Goal: Task Accomplishment & Management: Use online tool/utility

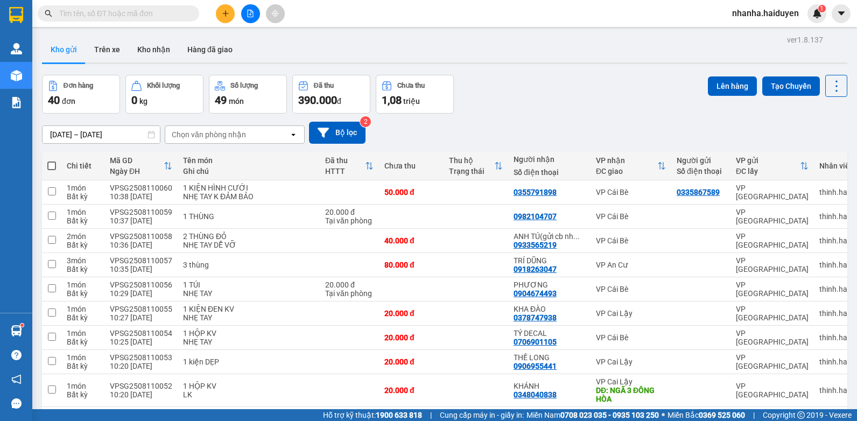
scroll to position [161, 0]
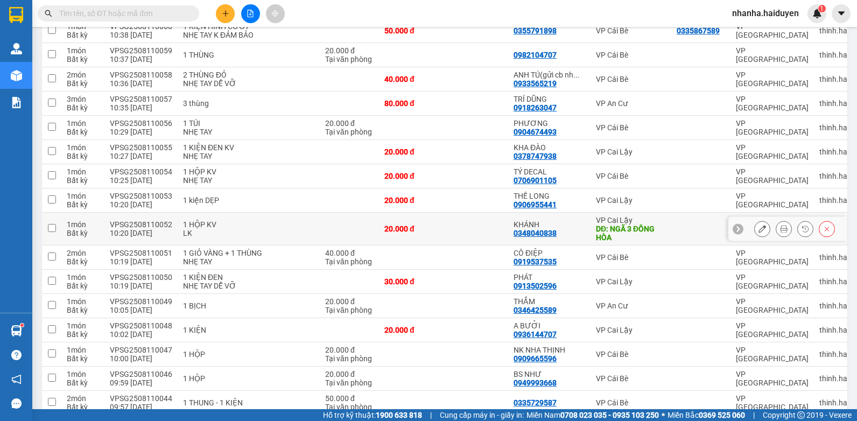
click at [508, 226] on td "KHÁNH 0348040838" at bounding box center [549, 229] width 82 height 33
checkbox input "true"
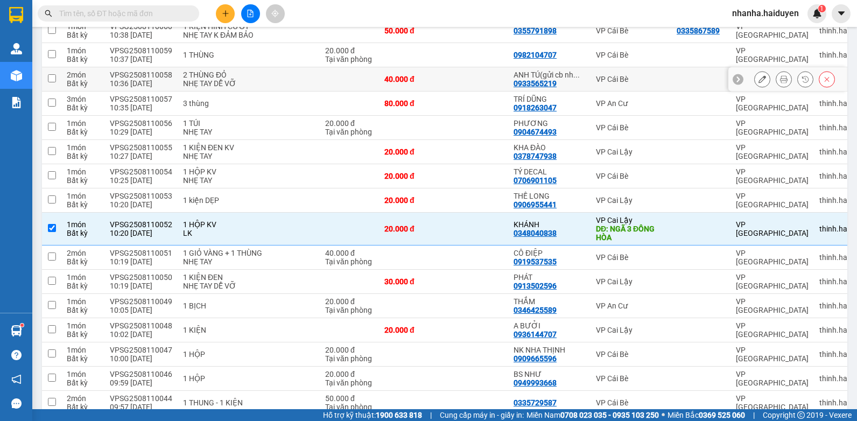
scroll to position [0, 0]
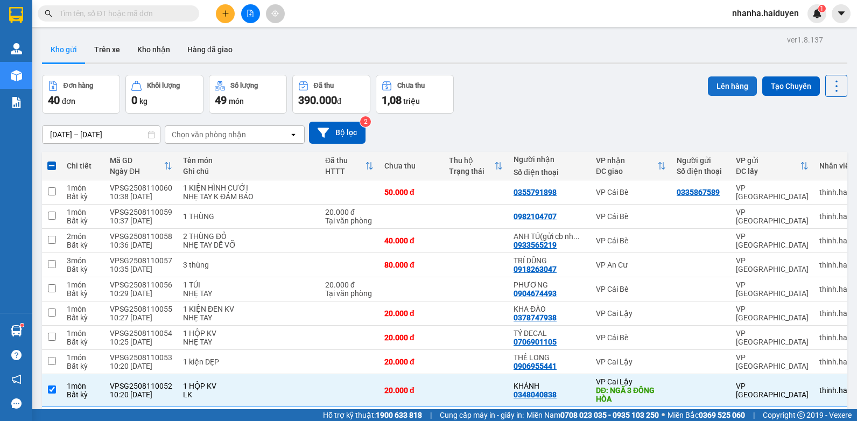
drag, startPoint x: 732, startPoint y: 84, endPoint x: 516, endPoint y: 8, distance: 228.5
click at [731, 84] on button "Lên hàng" at bounding box center [732, 85] width 49 height 19
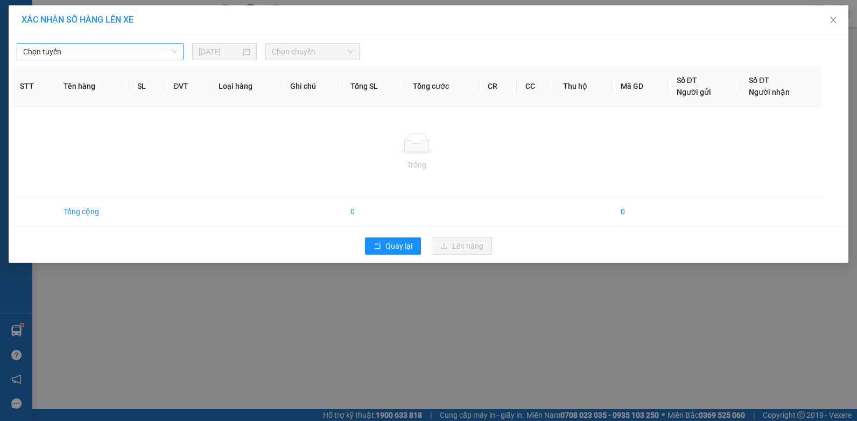
click at [63, 48] on span "Chọn tuyến" at bounding box center [100, 52] width 154 height 16
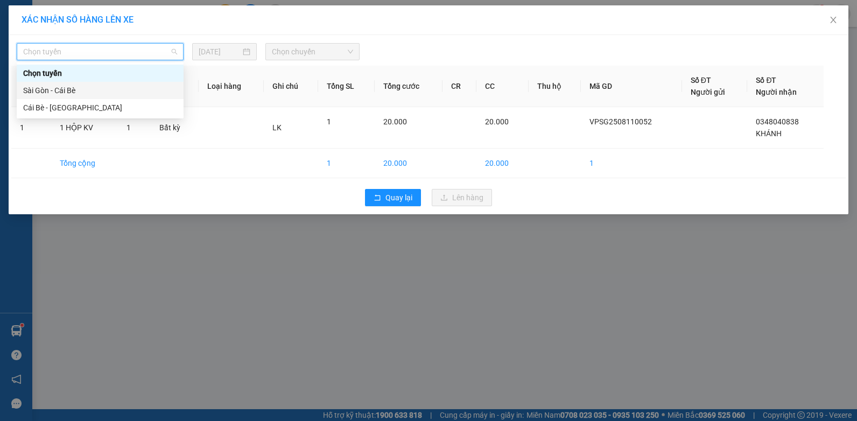
click at [52, 94] on div "Sài Gòn - Cái Bè" at bounding box center [100, 91] width 154 height 12
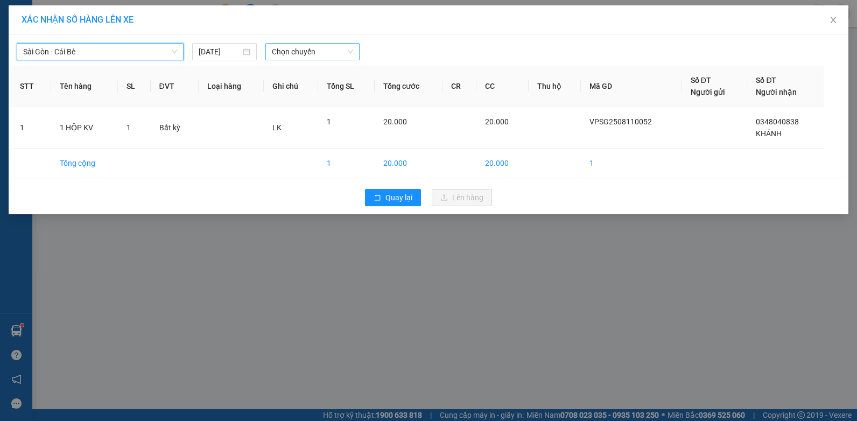
drag, startPoint x: 341, startPoint y: 52, endPoint x: 336, endPoint y: 56, distance: 6.5
click at [340, 52] on span "Chọn chuyến" at bounding box center [312, 52] width 81 height 16
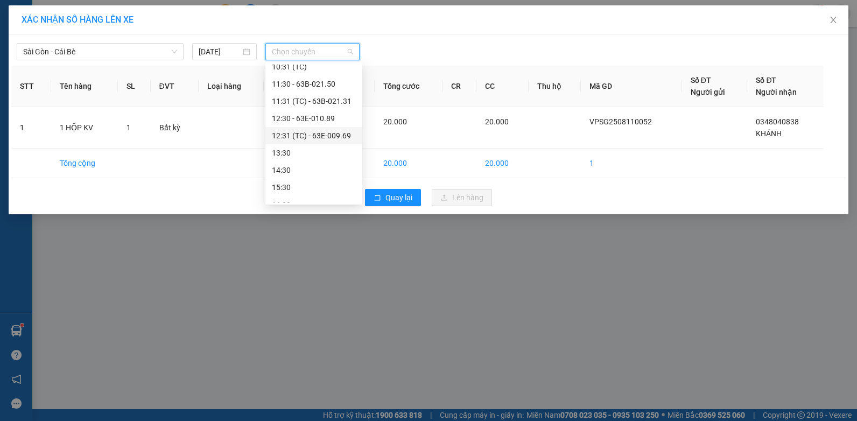
scroll to position [108, 0]
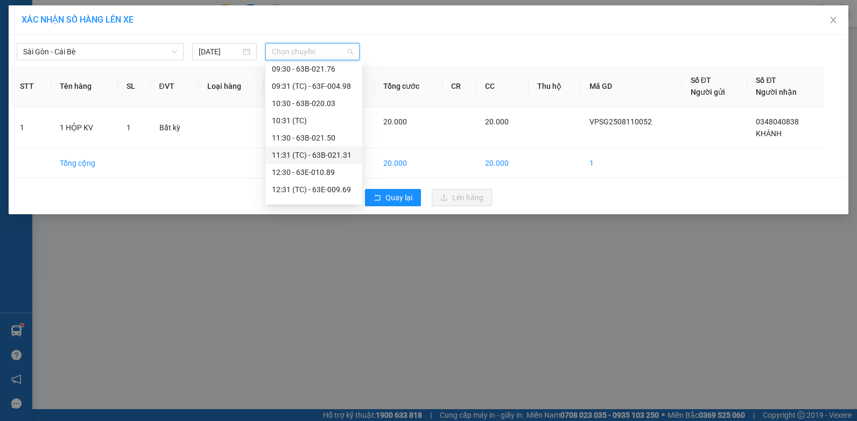
click at [327, 159] on div "11:31 (TC) - 63B-021.31" at bounding box center [314, 155] width 84 height 12
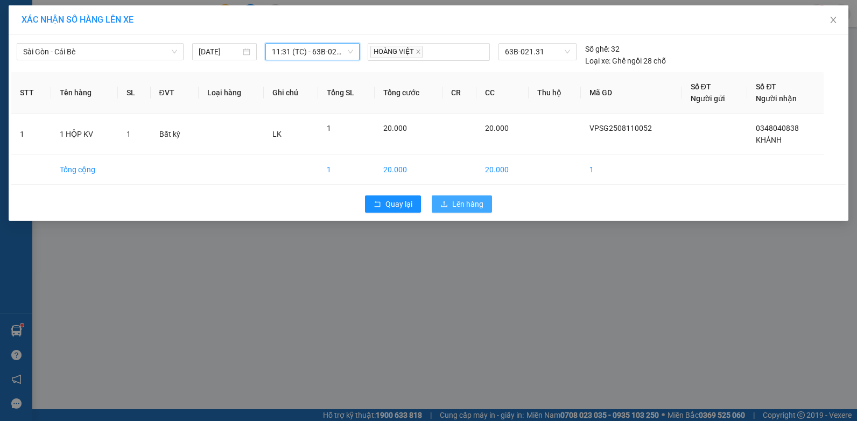
click at [475, 203] on span "Lên hàng" at bounding box center [467, 204] width 31 height 12
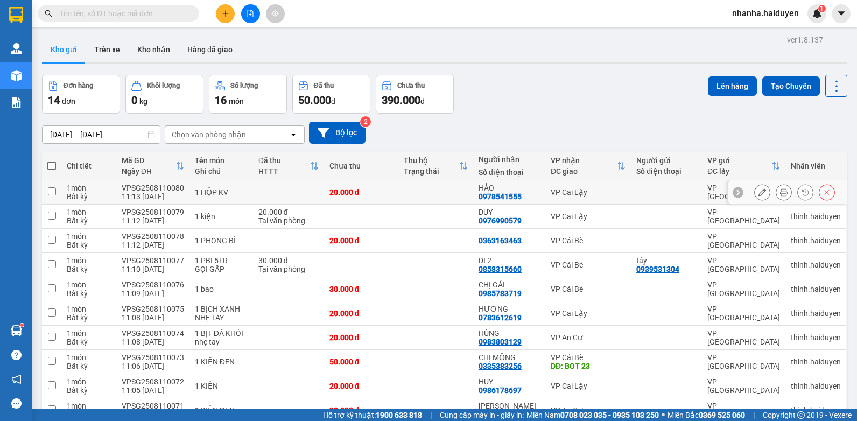
scroll to position [154, 0]
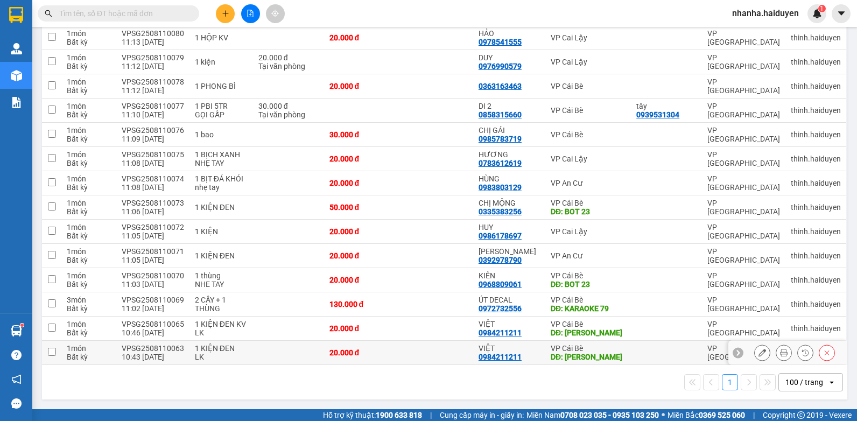
click at [426, 356] on td at bounding box center [435, 353] width 75 height 24
checkbox input "true"
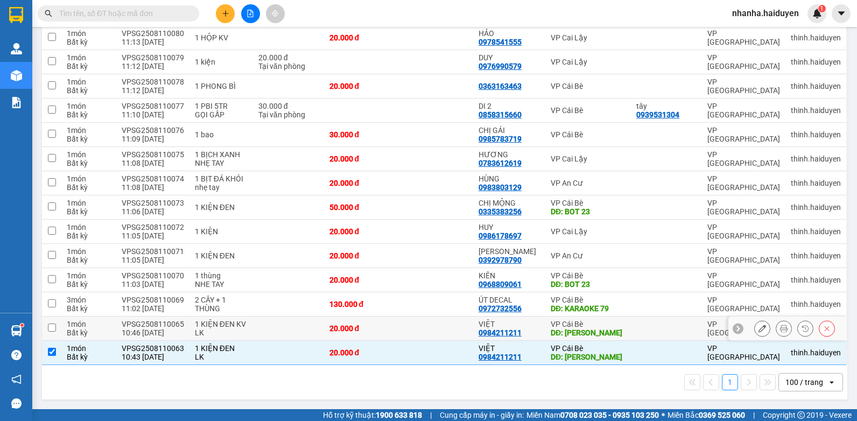
click at [426, 327] on td at bounding box center [435, 329] width 75 height 24
checkbox input "true"
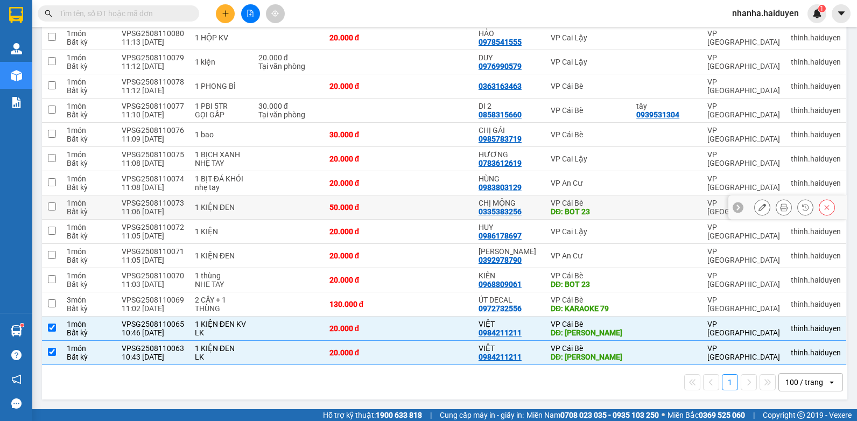
scroll to position [0, 0]
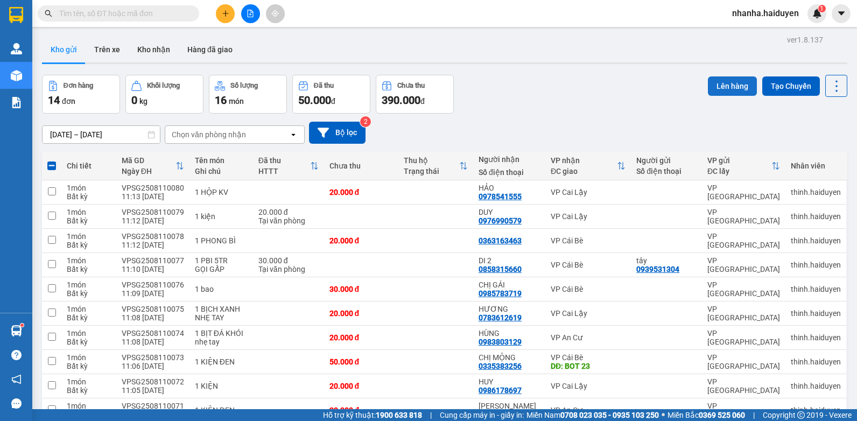
click at [725, 88] on button "Lên hàng" at bounding box center [732, 85] width 49 height 19
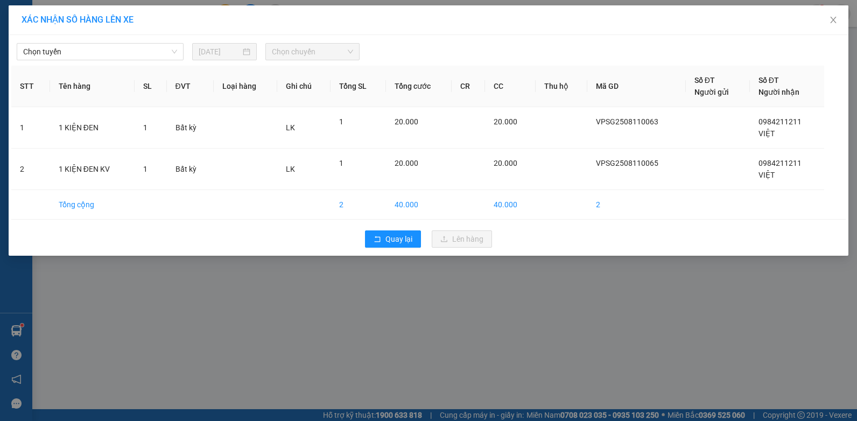
click at [67, 43] on div "Chọn tuyến 11/08/2025 Chọn chuyến" at bounding box center [428, 49] width 834 height 23
click at [76, 46] on span "Chọn tuyến" at bounding box center [100, 52] width 154 height 16
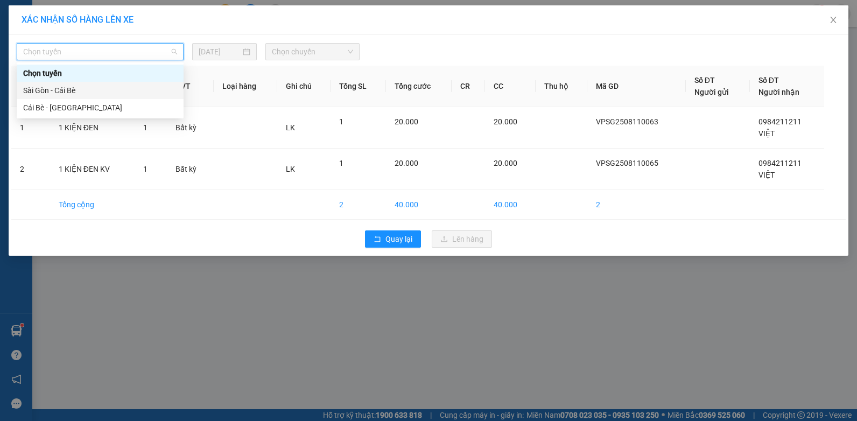
click at [83, 82] on div "Sài Gòn - Cái Bè" at bounding box center [100, 90] width 167 height 17
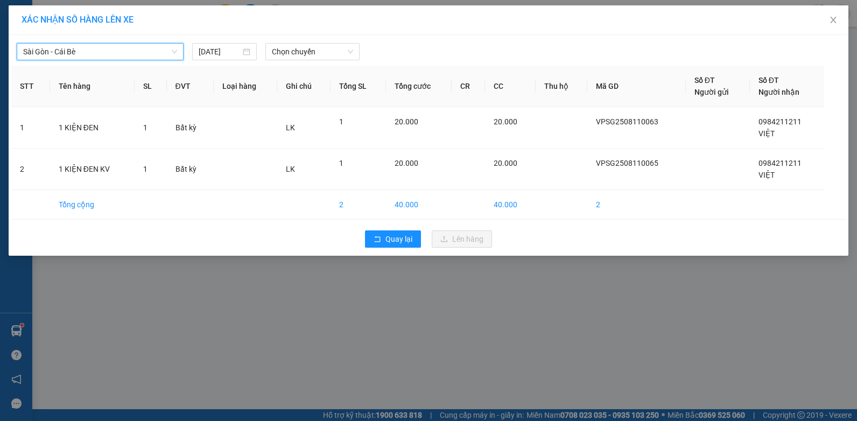
click at [305, 42] on div "Sài Gòn - Cái Bè Sài Gòn - Cái Bè 11/08/2025 Chọn chuyến" at bounding box center [428, 49] width 834 height 23
click at [312, 53] on span "Chọn chuyến" at bounding box center [312, 52] width 81 height 16
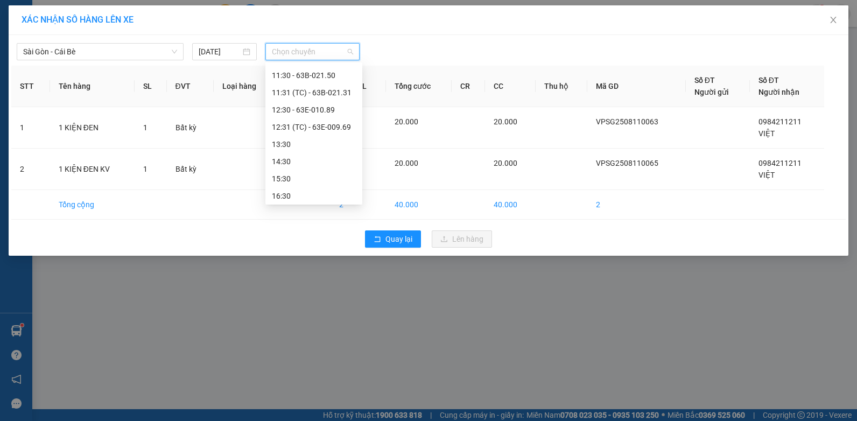
scroll to position [116, 0]
click at [319, 126] on div "11:30 - 63B-021.50" at bounding box center [314, 129] width 84 height 12
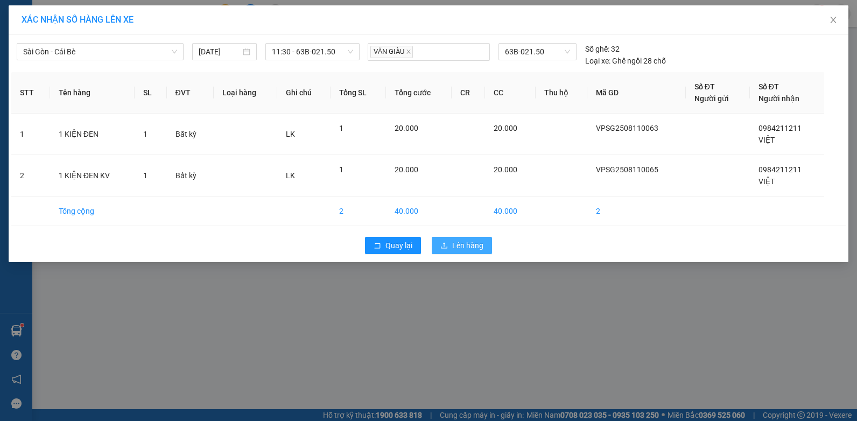
click at [455, 247] on span "Lên hàng" at bounding box center [467, 246] width 31 height 12
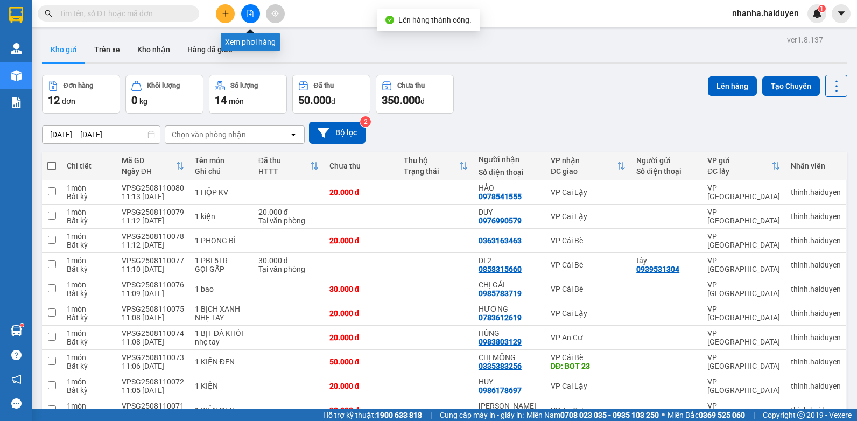
click at [253, 13] on icon "file-add" at bounding box center [251, 14] width 6 height 8
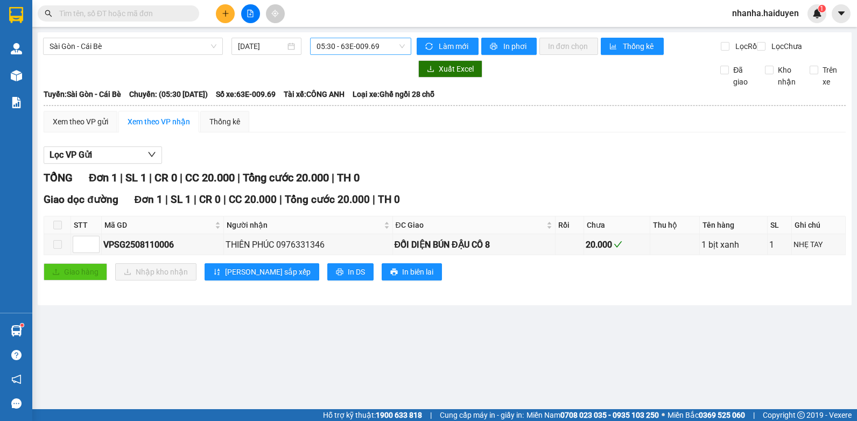
click at [347, 48] on span "05:30 - 63E-009.69" at bounding box center [361, 46] width 88 height 16
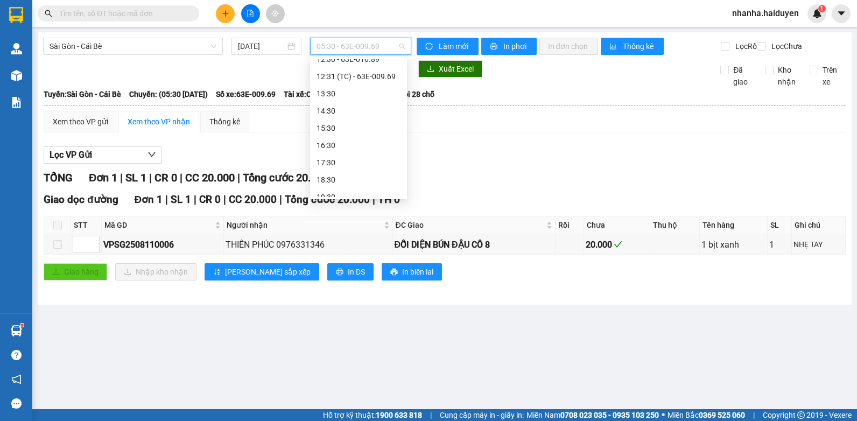
scroll to position [161, 0]
click at [344, 89] on div "11:31 (TC) - 63B-021.31" at bounding box center [358, 95] width 97 height 17
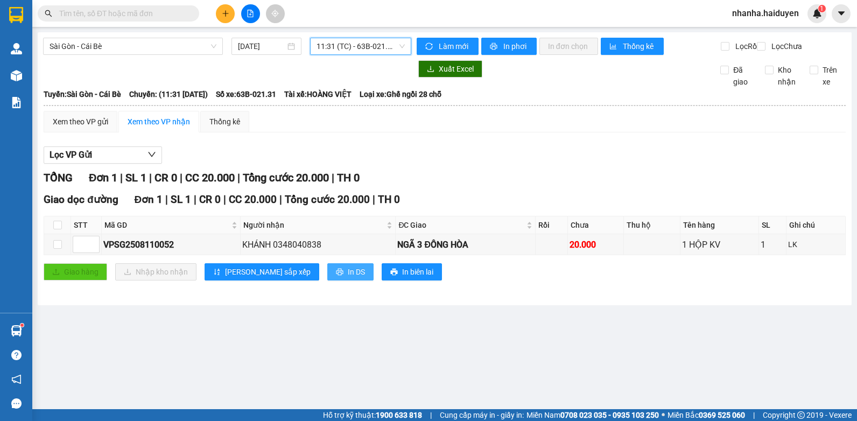
click at [348, 277] on span "In DS" at bounding box center [356, 272] width 17 height 12
click at [349, 44] on span "11:31 (TC) - 63B-021.31" at bounding box center [361, 46] width 88 height 16
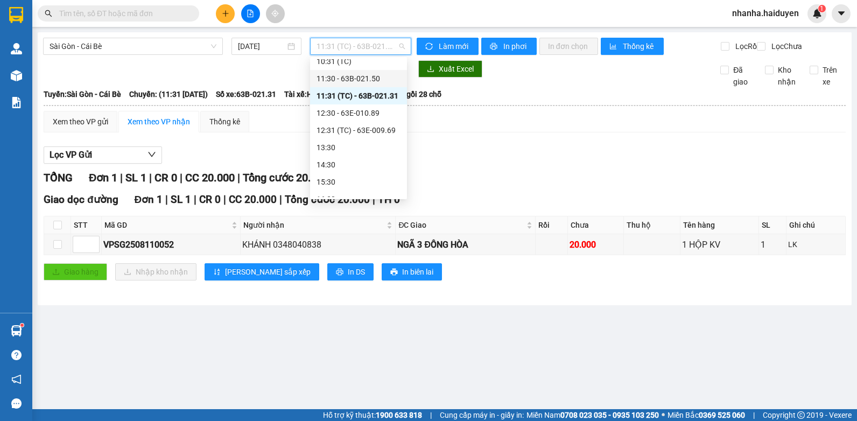
click at [359, 76] on div "11:30 - 63B-021.50" at bounding box center [359, 79] width 84 height 12
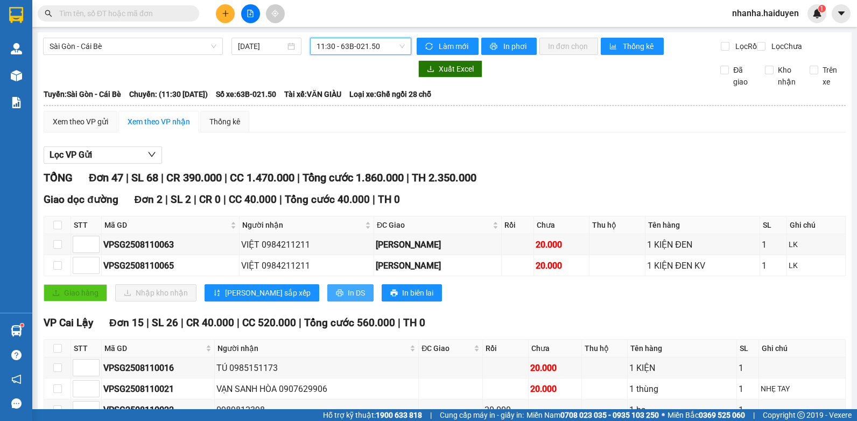
click at [348, 299] on span "In DS" at bounding box center [356, 293] width 17 height 12
click at [58, 229] on input "checkbox" at bounding box center [57, 225] width 9 height 9
checkbox input "true"
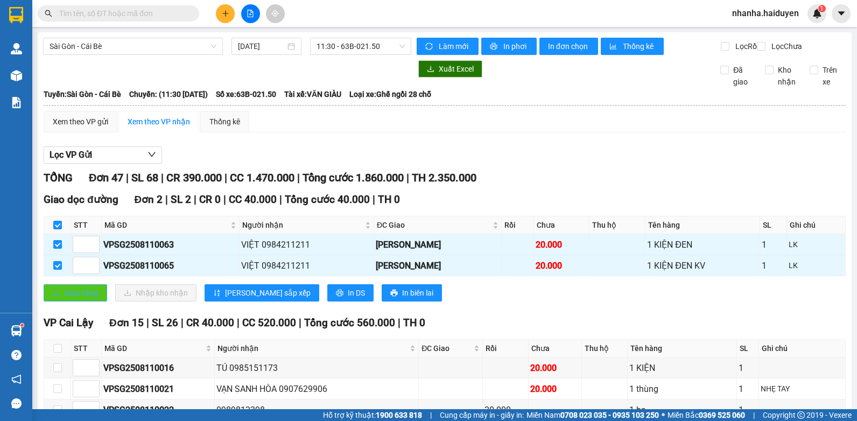
click at [74, 299] on span "Giao hàng" at bounding box center [81, 293] width 34 height 12
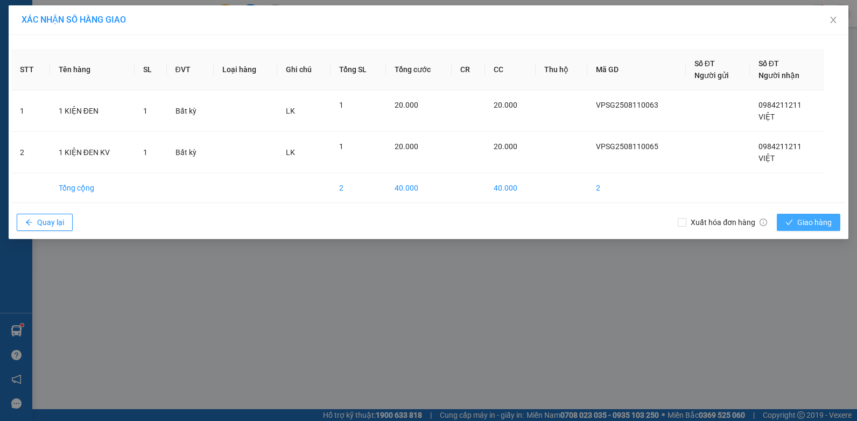
click at [792, 223] on icon "check" at bounding box center [789, 223] width 8 height 8
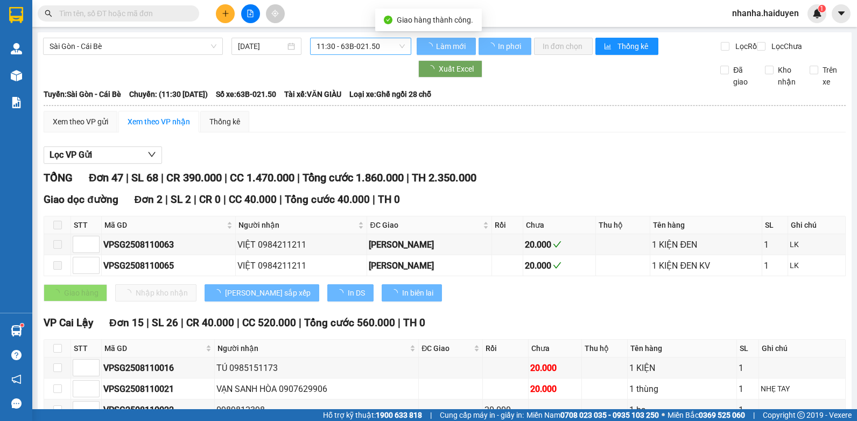
click at [345, 55] on div "Sài Gòn - Cái Bè 11/08/2025 11:30 - 63B-021.50" at bounding box center [227, 46] width 368 height 17
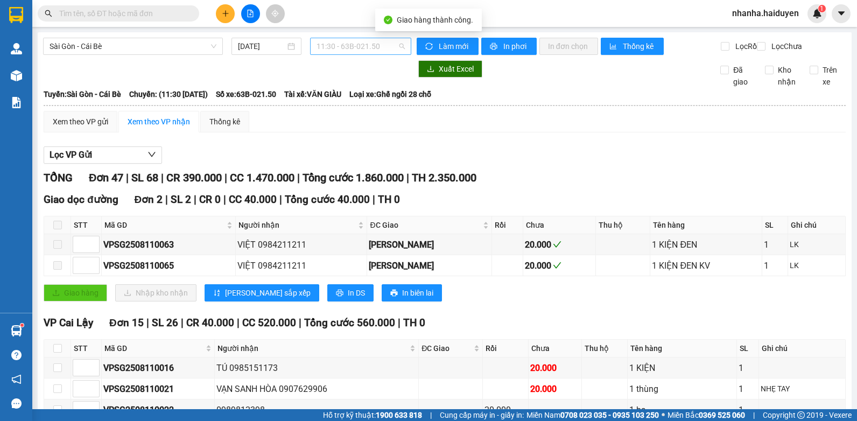
click at [347, 52] on span "11:30 - 63B-021.50" at bounding box center [361, 46] width 88 height 16
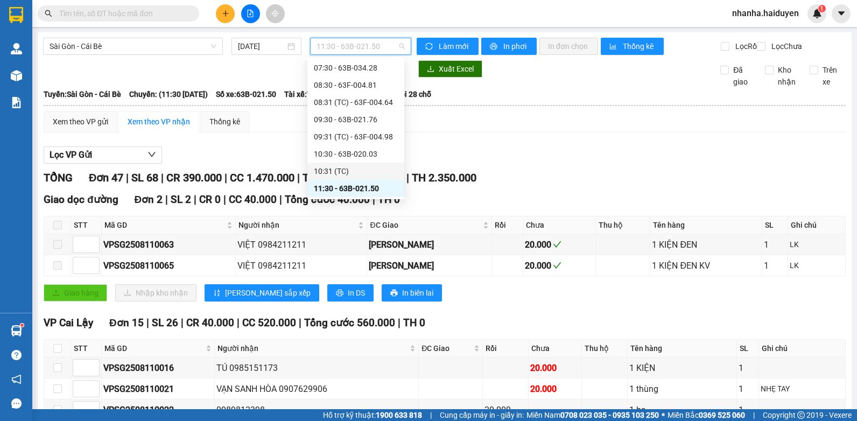
scroll to position [159, 0]
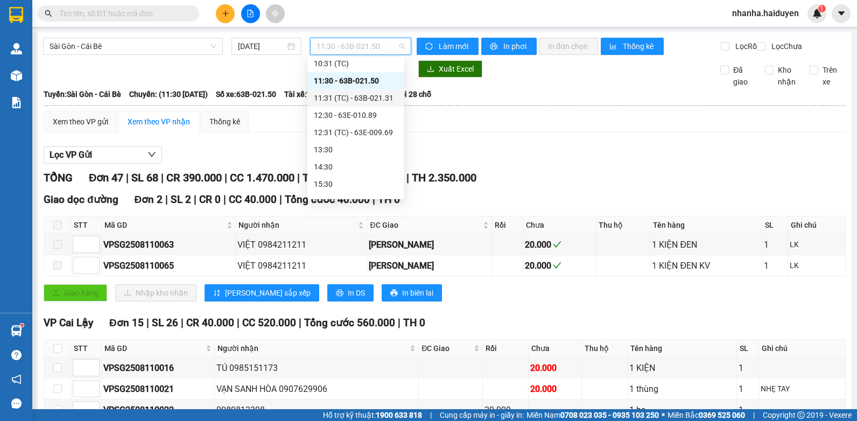
click at [353, 98] on div "11:31 (TC) - 63B-021.31" at bounding box center [356, 98] width 84 height 12
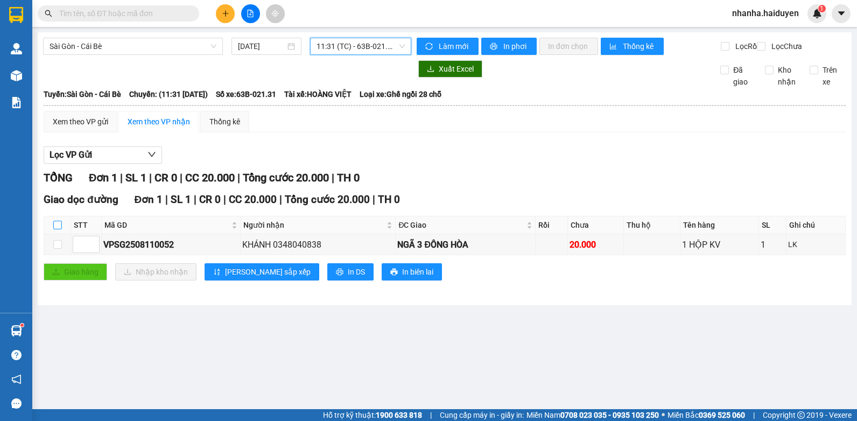
click at [58, 229] on input "checkbox" at bounding box center [57, 225] width 9 height 9
checkbox input "true"
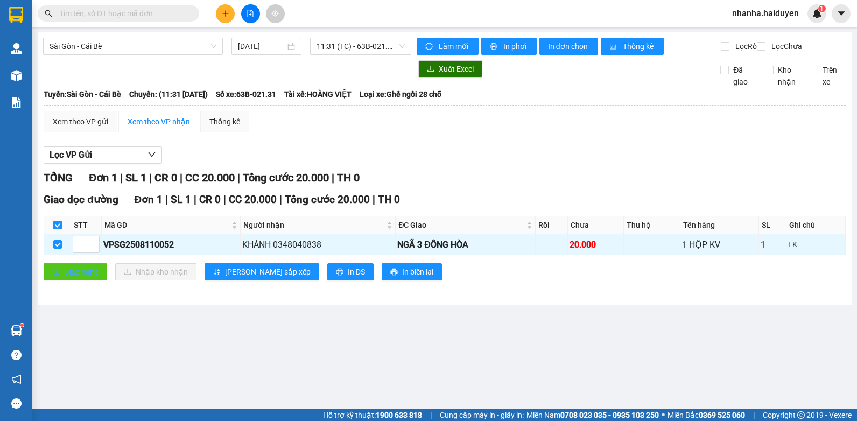
click at [51, 273] on button "Giao hàng" at bounding box center [76, 271] width 64 height 17
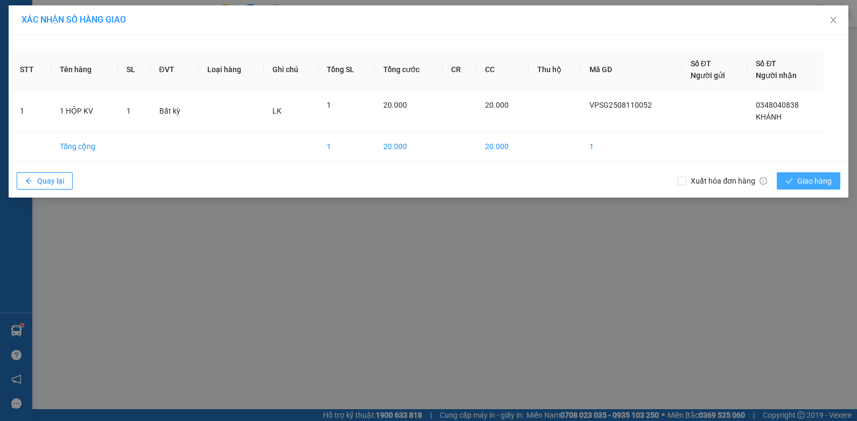
click at [797, 174] on button "Giao hàng" at bounding box center [809, 180] width 64 height 17
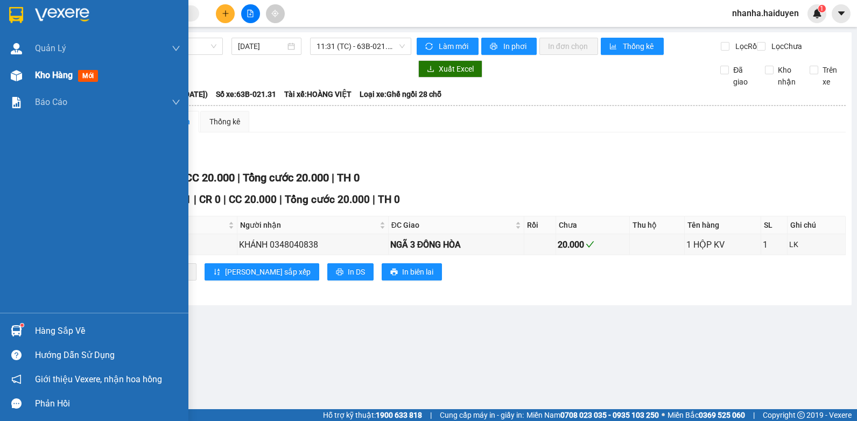
click at [44, 81] on div "Kho hàng mới" at bounding box center [68, 74] width 67 height 13
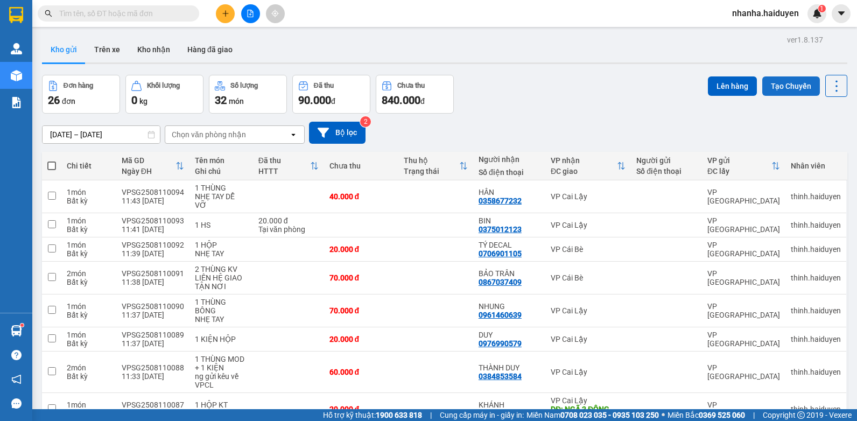
click at [786, 87] on button "Tạo Chuyến" at bounding box center [791, 85] width 58 height 19
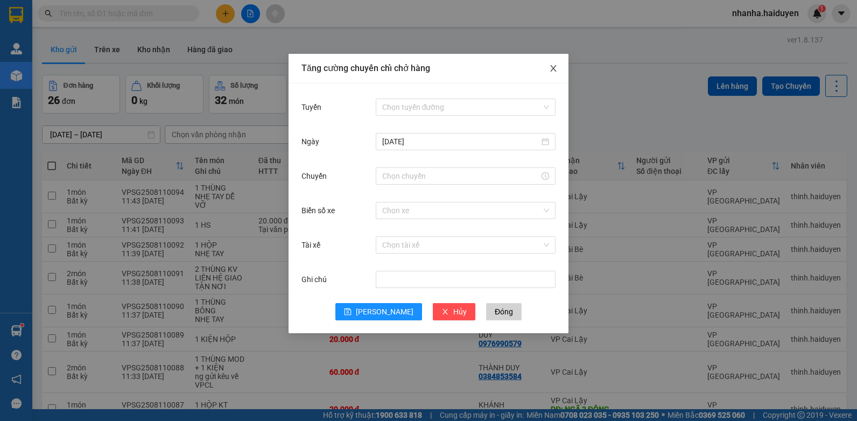
click at [551, 67] on icon "close" at bounding box center [553, 68] width 9 height 9
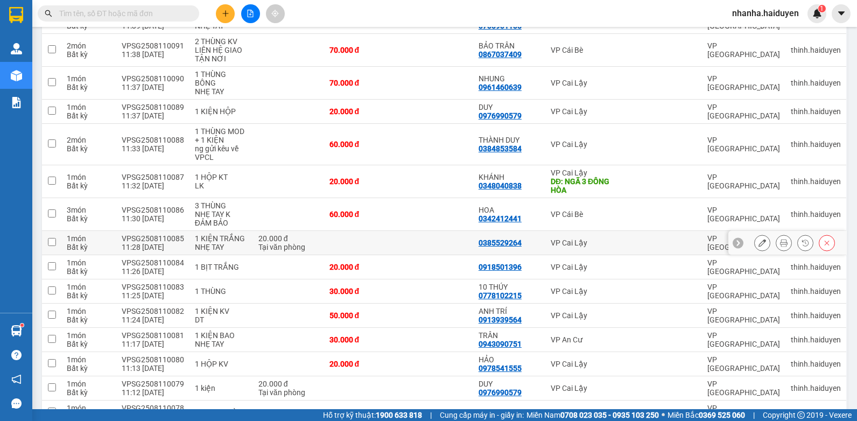
scroll to position [174, 0]
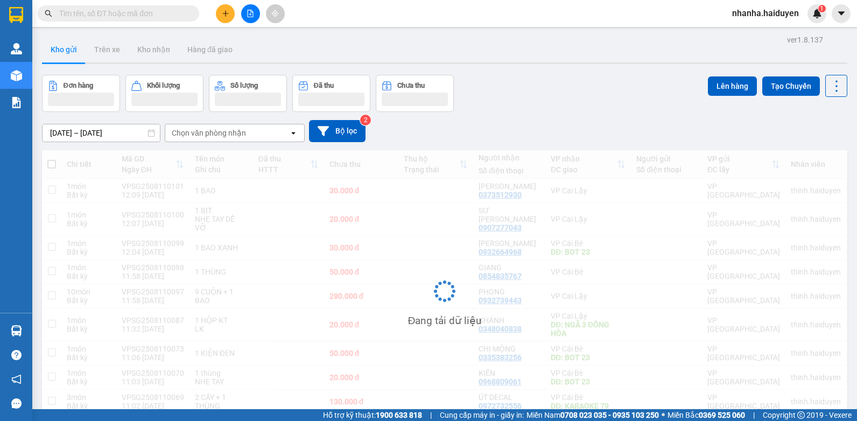
scroll to position [50, 0]
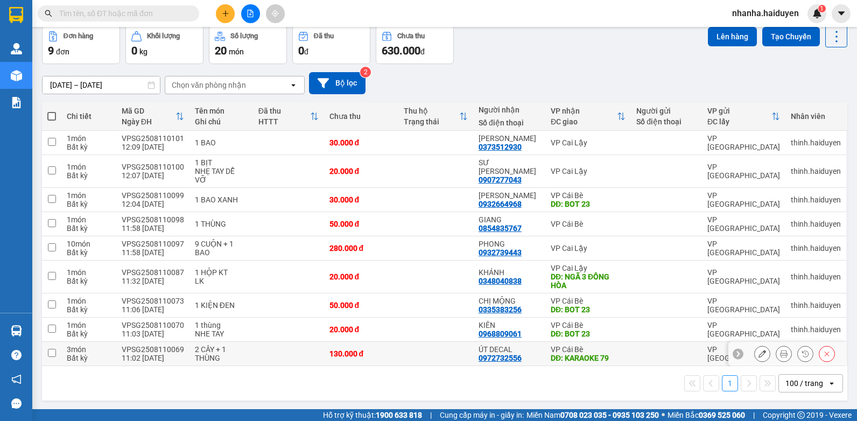
drag, startPoint x: 599, startPoint y: 351, endPoint x: 601, endPoint y: 331, distance: 20.6
click at [599, 354] on div "DĐ: KARAOKE 79" at bounding box center [588, 358] width 75 height 9
checkbox input "true"
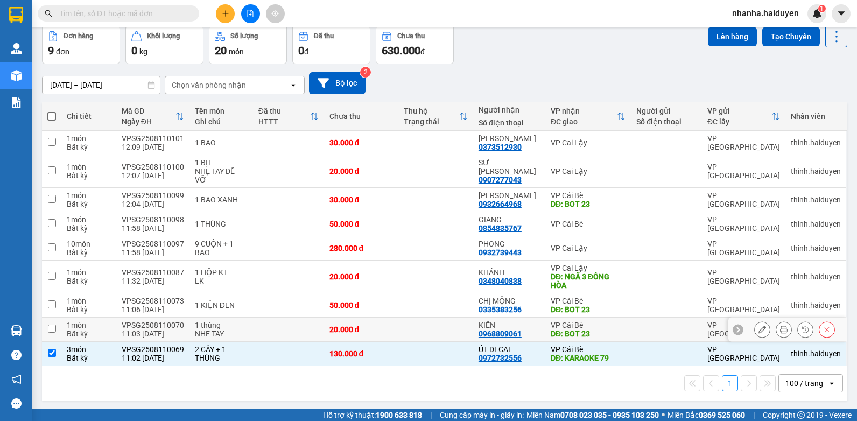
click at [601, 329] on td "VP Cái Bè DĐ: BOT 23" at bounding box center [588, 330] width 86 height 24
checkbox input "true"
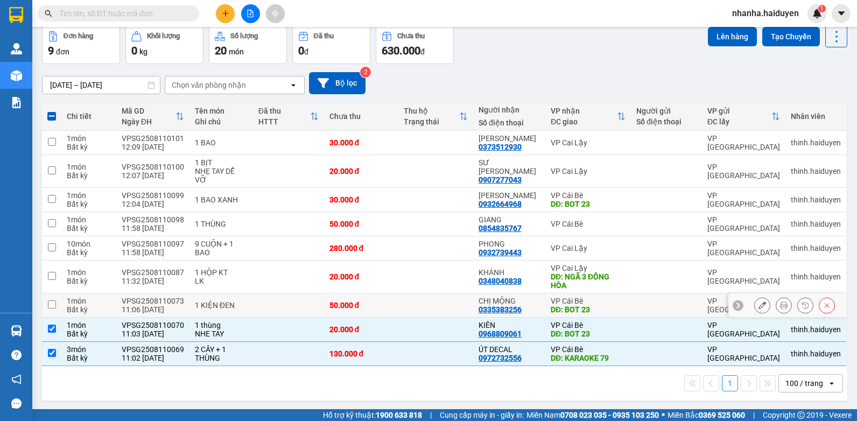
click at [601, 297] on div "VP Cái Bè" at bounding box center [588, 301] width 75 height 9
checkbox input "true"
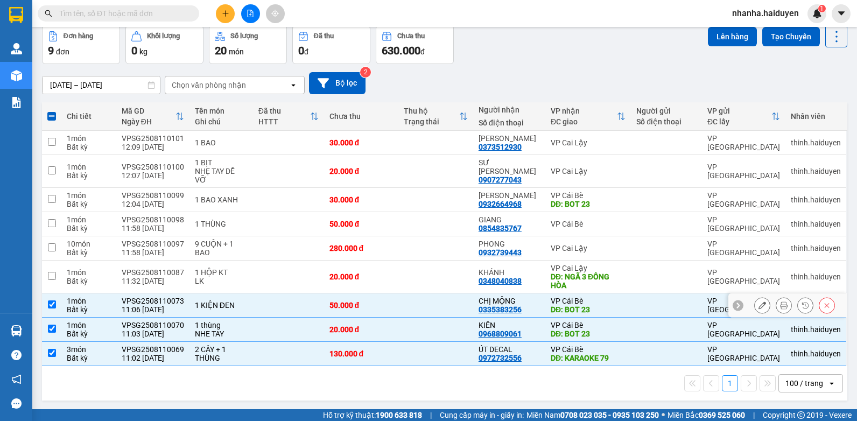
scroll to position [0, 0]
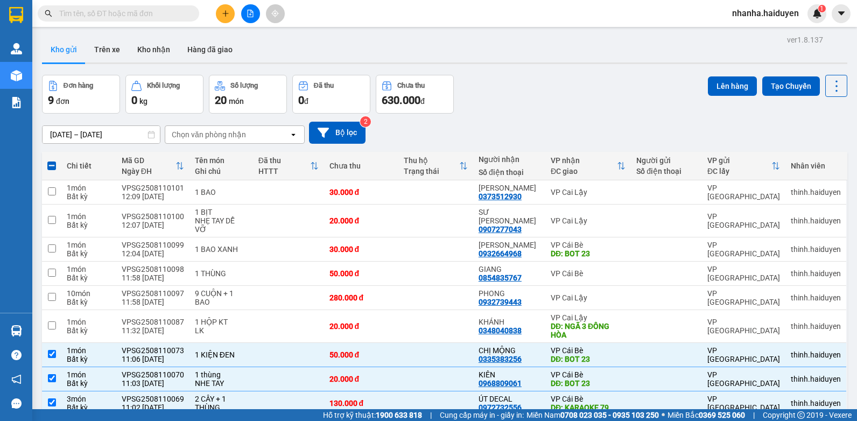
click at [735, 74] on div "ver 1.8.137 Kho gửi Trên xe Kho nhận Hàng đã giao Đơn hàng 9 đơn Khối lượng 0 k…" at bounding box center [445, 243] width 814 height 422
click at [734, 82] on button "Lên hàng" at bounding box center [732, 85] width 49 height 19
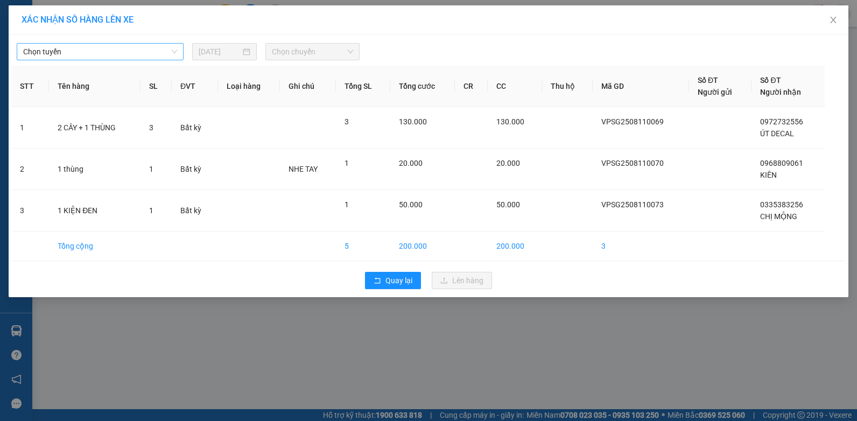
click at [115, 50] on span "Chọn tuyến" at bounding box center [100, 52] width 154 height 16
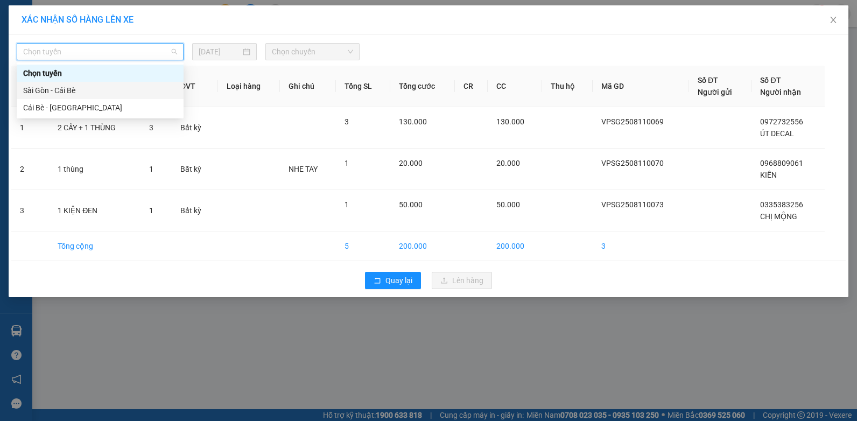
click at [92, 92] on div "Sài Gòn - Cái Bè" at bounding box center [100, 91] width 154 height 12
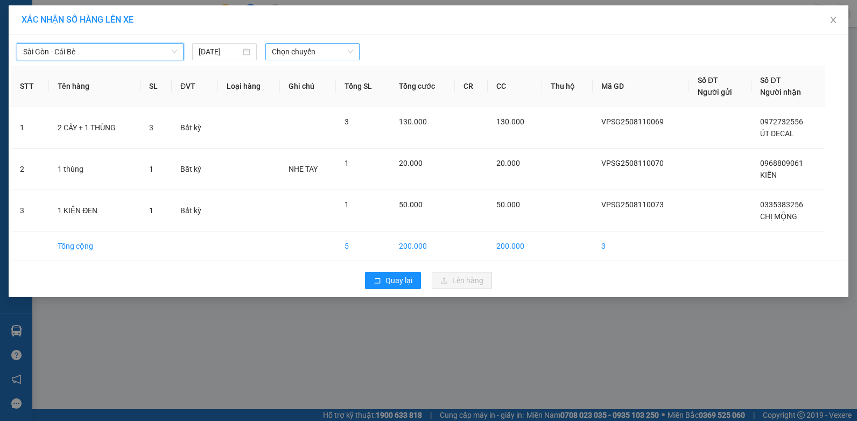
click at [330, 50] on span "Chọn chuyến" at bounding box center [312, 52] width 81 height 16
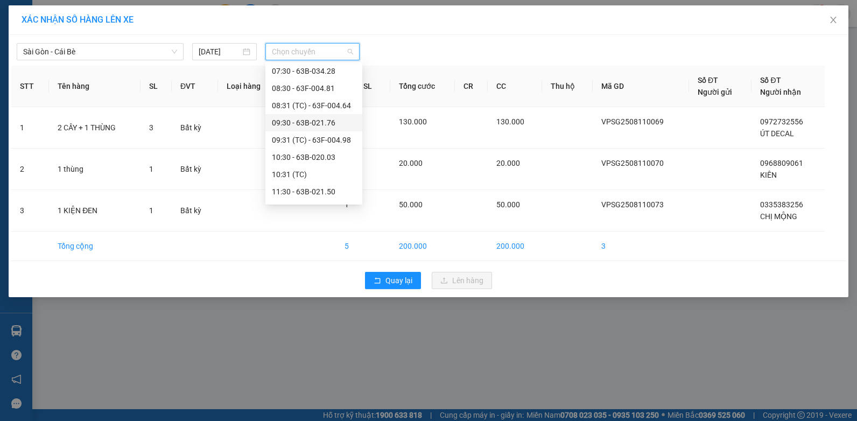
scroll to position [161, 0]
click at [315, 119] on div "12:30 - 63E-010.89" at bounding box center [314, 119] width 84 height 12
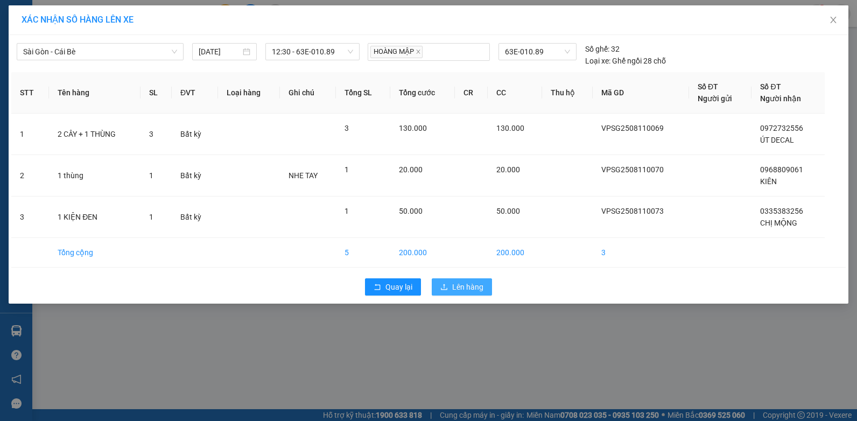
click at [456, 283] on span "Lên hàng" at bounding box center [467, 287] width 31 height 12
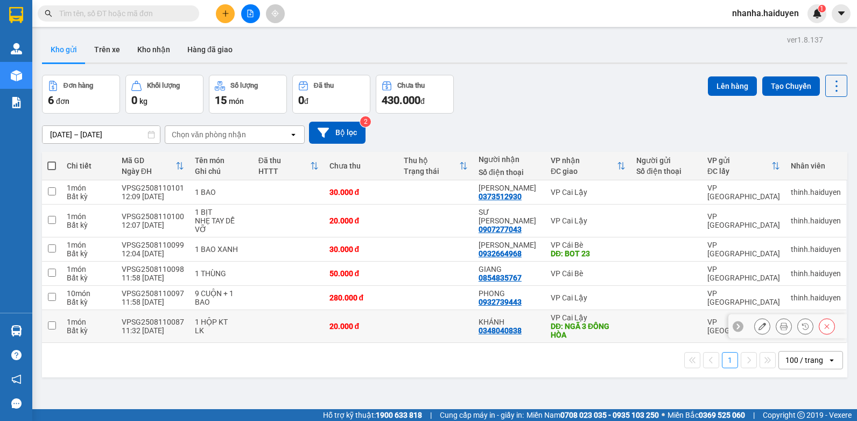
click at [521, 319] on div "KHÁNH 0348040838" at bounding box center [509, 326] width 61 height 17
checkbox input "true"
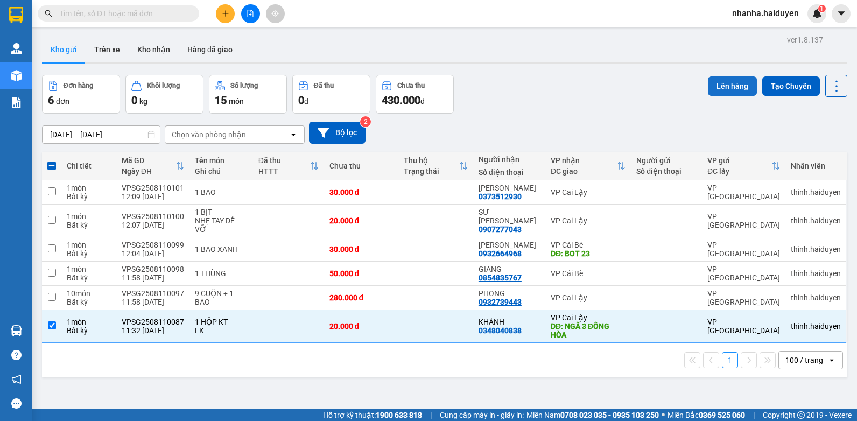
click at [717, 91] on button "Lên hàng" at bounding box center [732, 85] width 49 height 19
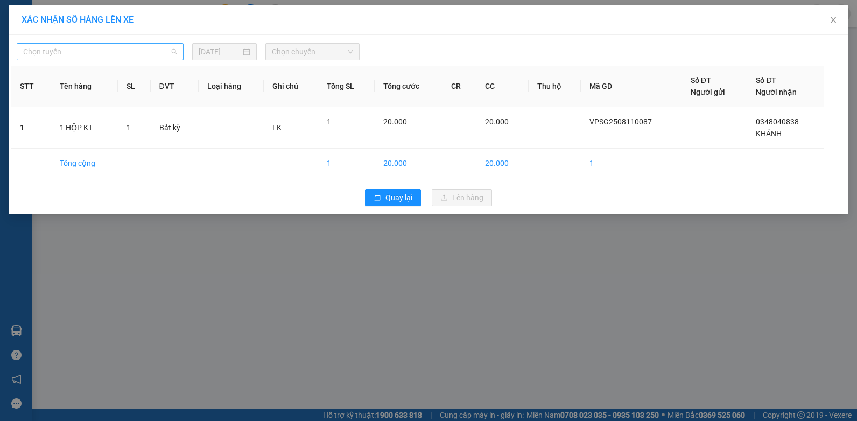
click at [128, 52] on span "Chọn tuyến" at bounding box center [100, 52] width 154 height 16
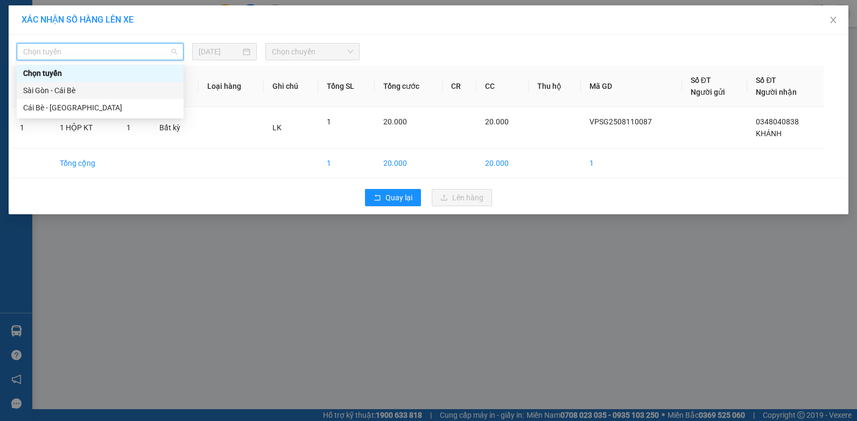
click at [116, 94] on div "Sài Gòn - Cái Bè" at bounding box center [100, 91] width 154 height 12
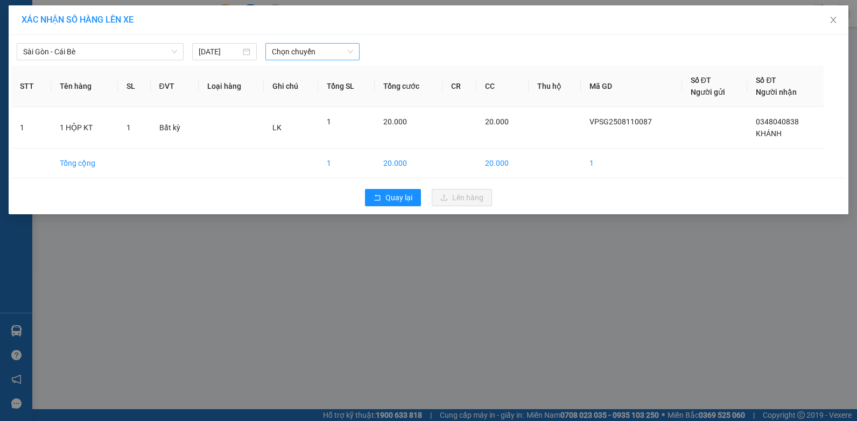
drag, startPoint x: 308, startPoint y: 38, endPoint x: 300, endPoint y: 52, distance: 16.4
click at [307, 38] on div "Sài Gòn - Cái Bè [DATE] Chọn chuyến" at bounding box center [428, 49] width 834 height 23
click at [301, 52] on span "Chọn chuyến" at bounding box center [312, 52] width 81 height 16
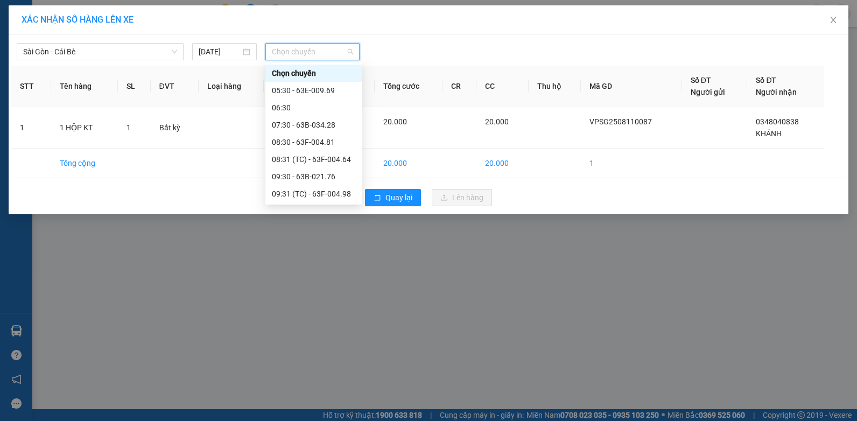
scroll to position [161, 0]
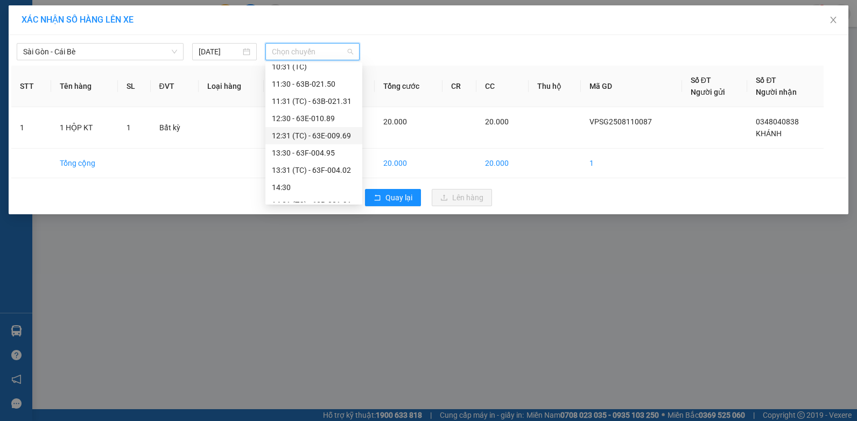
click at [305, 128] on div "12:31 (TC) - 63E-009.69" at bounding box center [313, 135] width 97 height 17
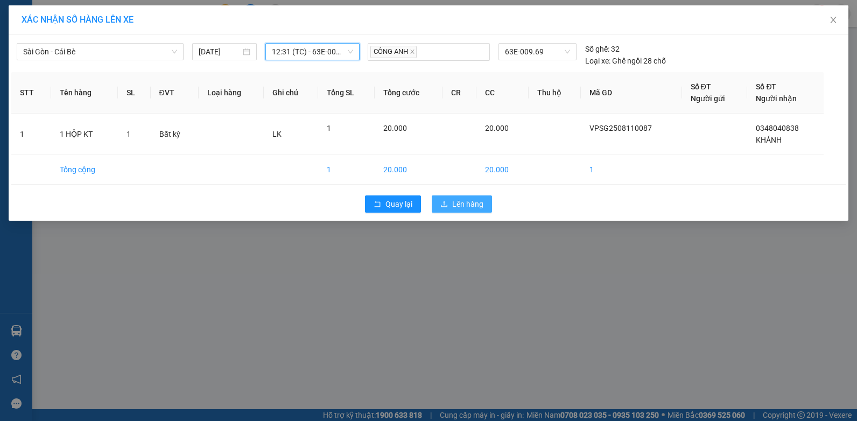
click at [446, 195] on button "Lên hàng" at bounding box center [462, 203] width 60 height 17
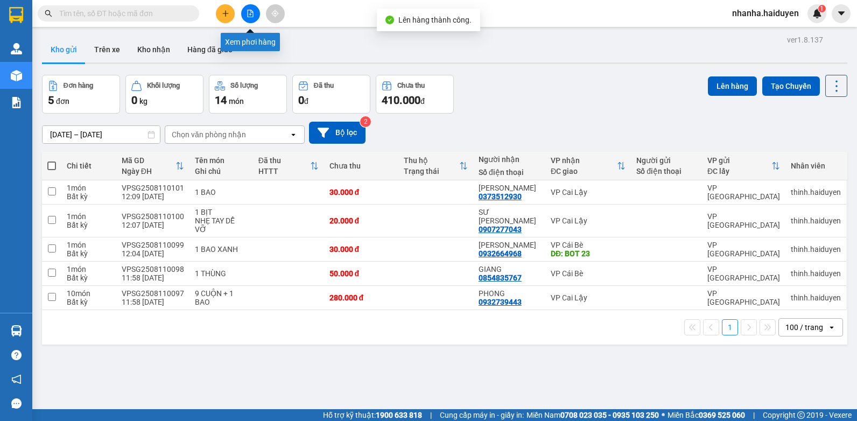
click at [253, 12] on icon "file-add" at bounding box center [251, 14] width 6 height 8
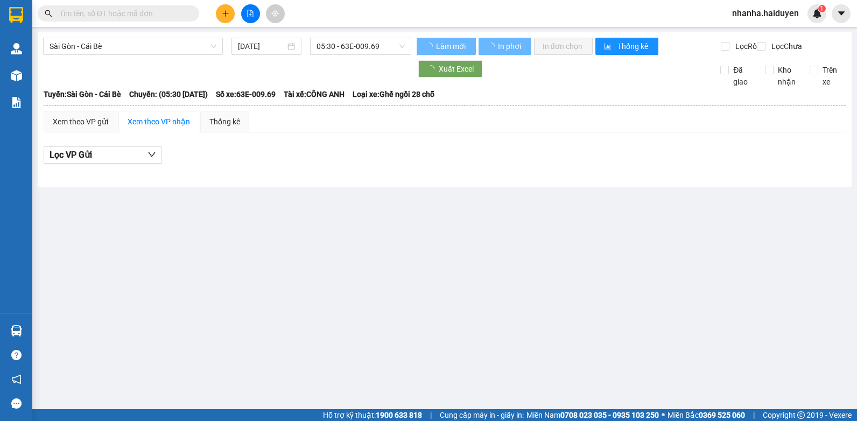
click at [360, 34] on div "[GEOGRAPHIC_DATA] - Cái Bè [DATE] 05:30 - 63E-009.69 Làm mới In phơi In đơn chọ…" at bounding box center [445, 109] width 814 height 154
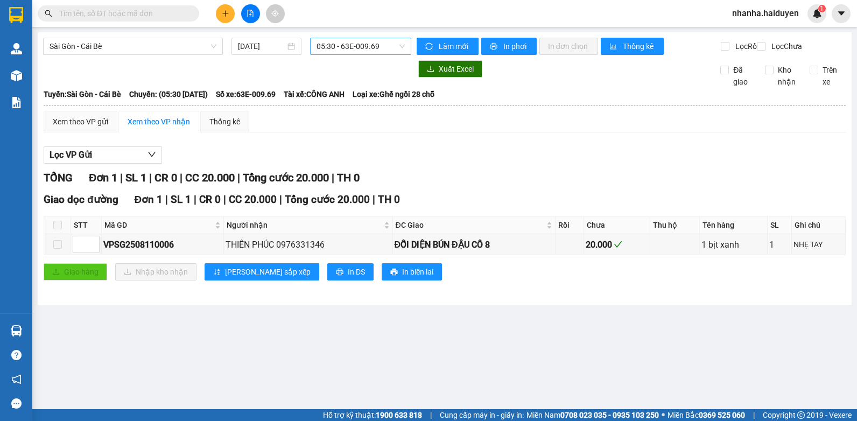
click at [358, 40] on span "05:30 - 63E-009.69" at bounding box center [361, 46] width 88 height 16
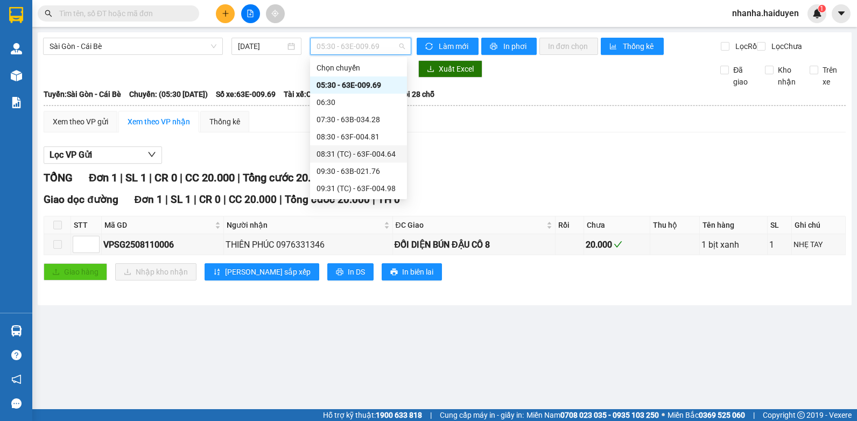
scroll to position [108, 0]
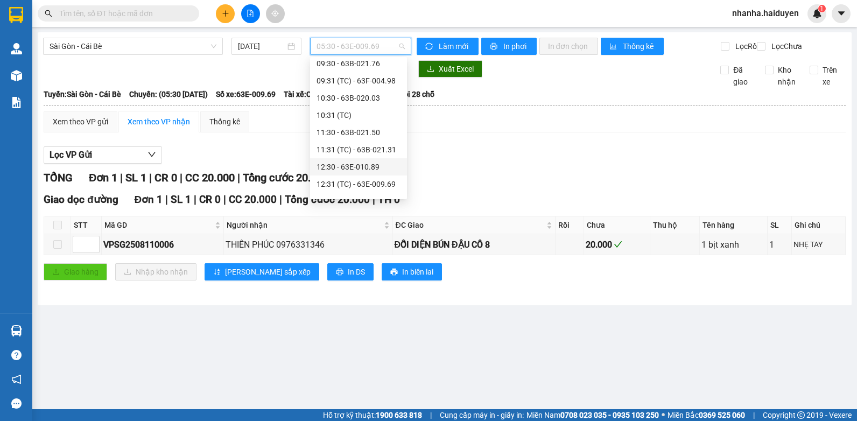
click at [339, 163] on div "12:30 - 63E-010.89" at bounding box center [359, 167] width 84 height 12
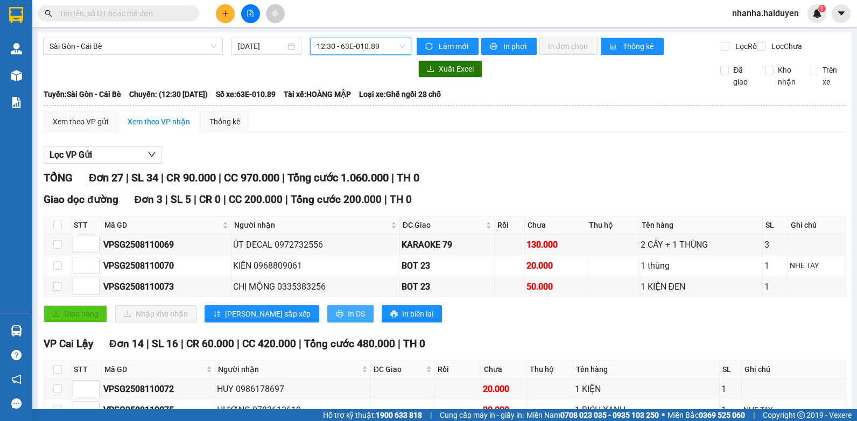
click at [348, 320] on span "In DS" at bounding box center [356, 314] width 17 height 12
click at [372, 54] on span "12:30 - 63E-010.89" at bounding box center [361, 46] width 88 height 16
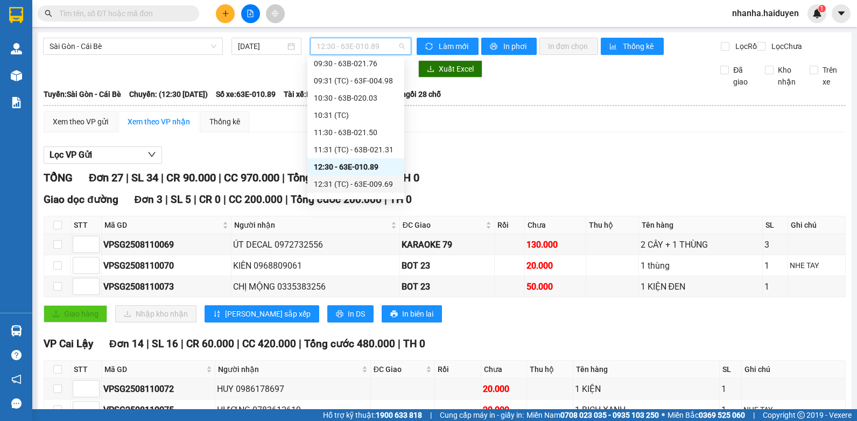
click at [332, 180] on div "12:31 (TC) - 63E-009.69" at bounding box center [356, 184] width 84 height 12
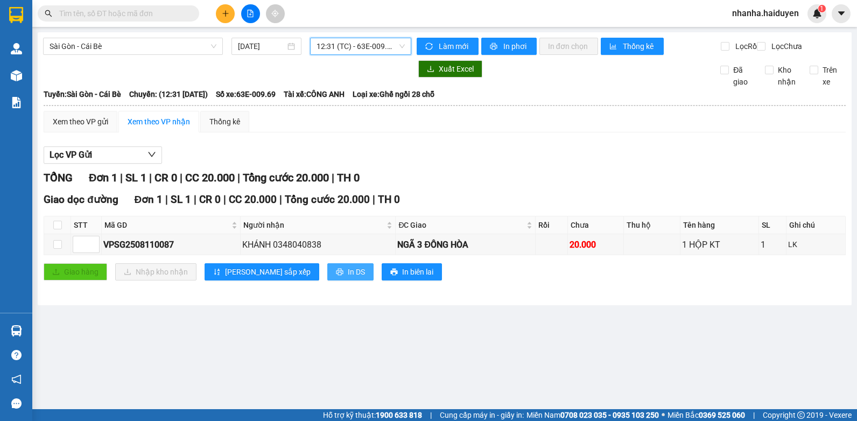
click at [336, 276] on icon "printer" at bounding box center [340, 272] width 8 height 8
click at [58, 229] on input "checkbox" at bounding box center [57, 225] width 9 height 9
checkbox input "true"
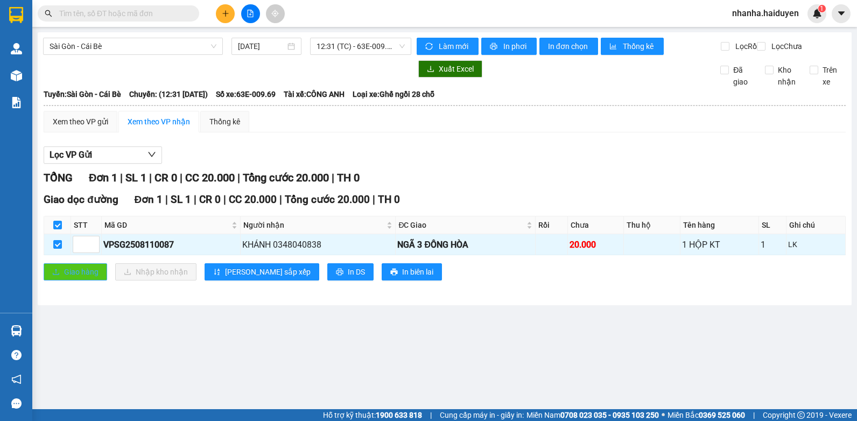
click at [61, 280] on button "Giao hàng" at bounding box center [76, 271] width 64 height 17
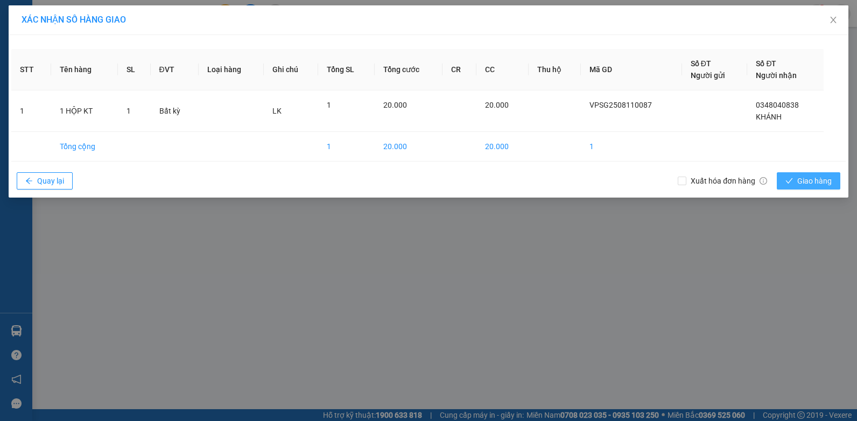
click at [811, 180] on span "Giao hàng" at bounding box center [814, 181] width 34 height 12
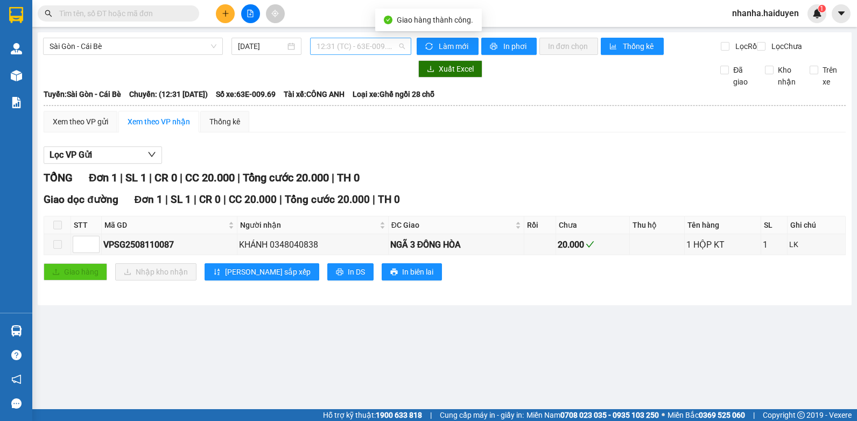
click at [378, 43] on span "12:31 (TC) - 63E-009.69" at bounding box center [361, 46] width 88 height 16
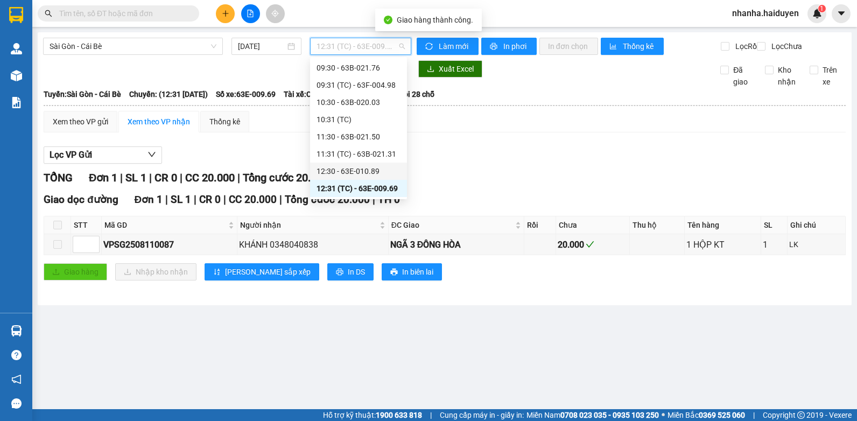
click at [355, 168] on div "12:30 - 63E-010.89" at bounding box center [359, 171] width 84 height 12
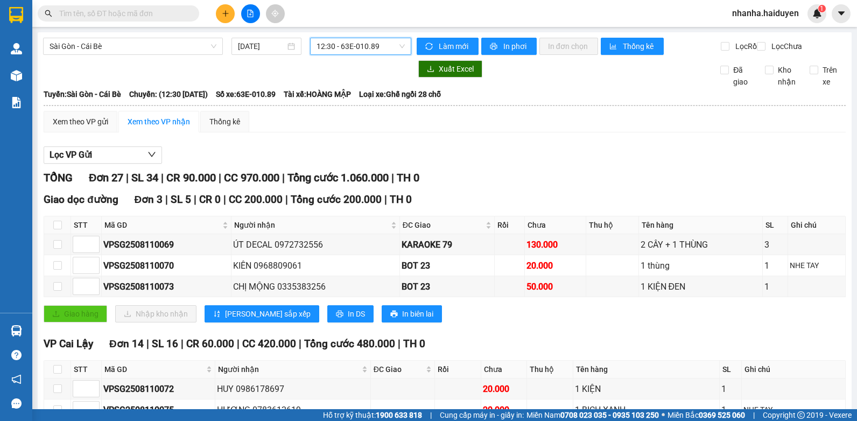
click at [62, 234] on th at bounding box center [57, 225] width 27 height 18
click at [54, 229] on input "checkbox" at bounding box center [57, 225] width 9 height 9
checkbox input "true"
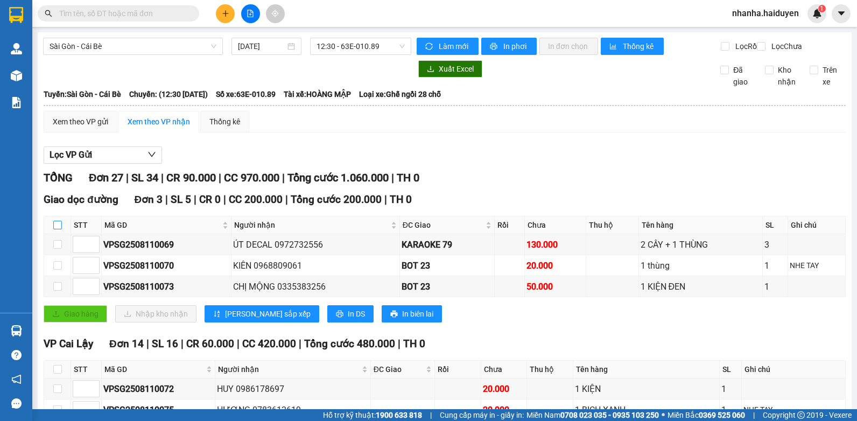
checkbox input "true"
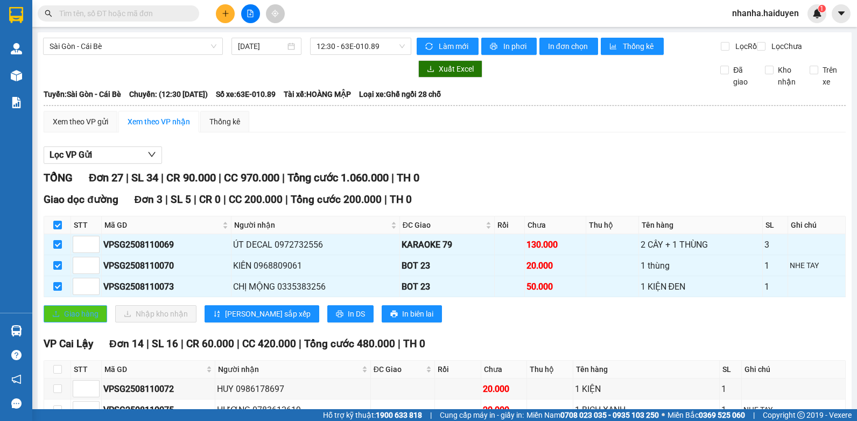
click at [56, 314] on button "Giao hàng" at bounding box center [76, 313] width 64 height 17
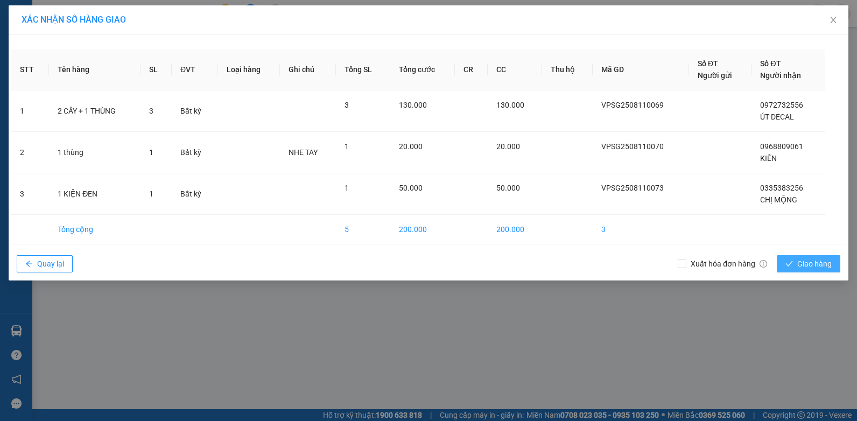
click at [807, 266] on span "Giao hàng" at bounding box center [814, 264] width 34 height 12
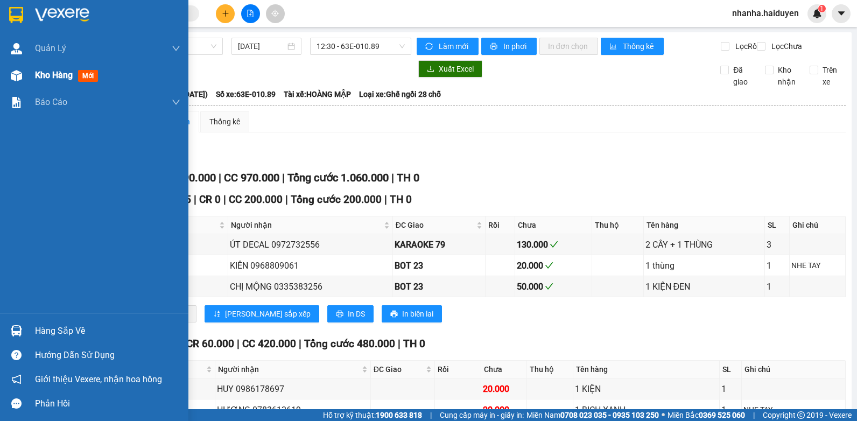
click at [30, 67] on div "Kho hàng mới" at bounding box center [94, 75] width 188 height 27
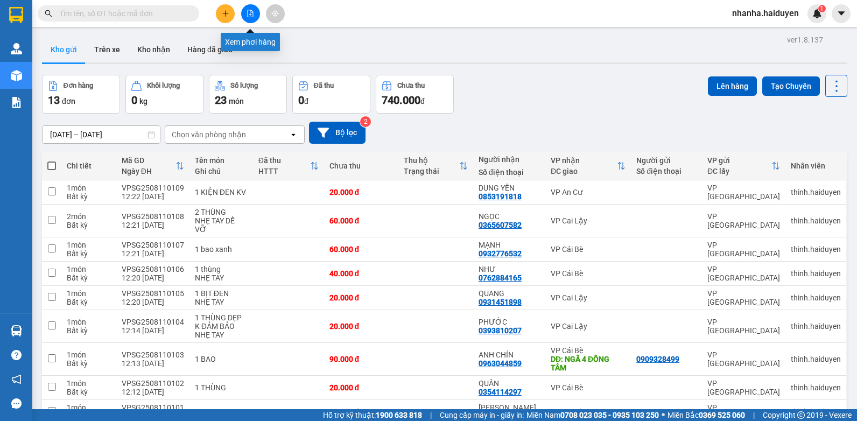
click at [251, 11] on icon "file-add" at bounding box center [251, 14] width 8 height 8
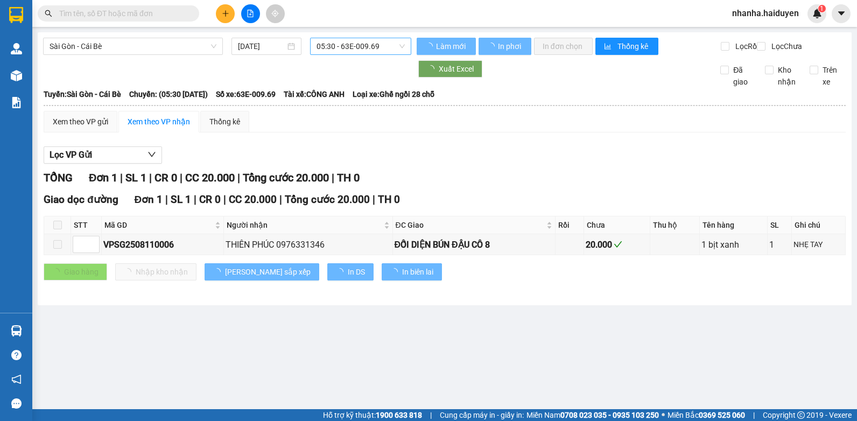
click at [324, 41] on span "05:30 - 63E-009.69" at bounding box center [361, 46] width 88 height 16
